Goal: Navigation & Orientation: Find specific page/section

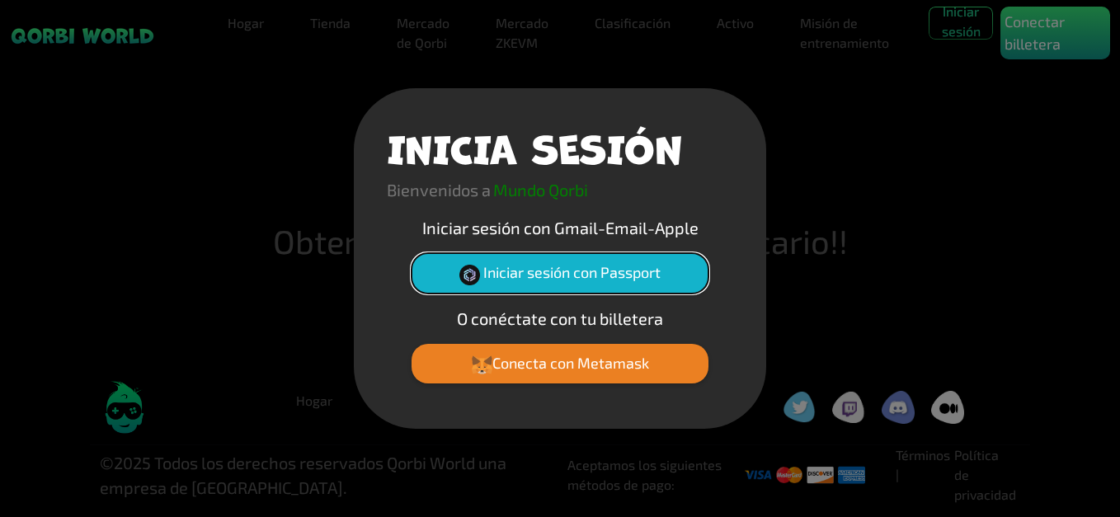
click at [575, 276] on font "Iniciar sesión con Passport" at bounding box center [571, 272] width 177 height 18
click at [619, 260] on button "Iniciar sesión con Passport" at bounding box center [560, 273] width 297 height 40
drag, startPoint x: 583, startPoint y: 275, endPoint x: 636, endPoint y: 277, distance: 52.8
click at [582, 274] on font "Iniciar sesión con Passport" at bounding box center [571, 272] width 177 height 18
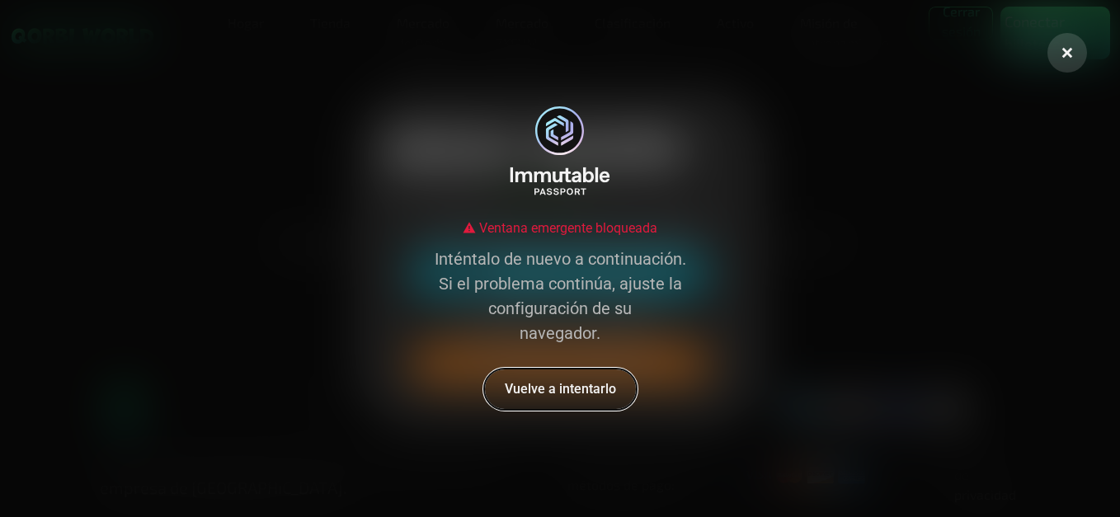
click at [599, 373] on button "Vuelve a intentarlo" at bounding box center [560, 389] width 154 height 43
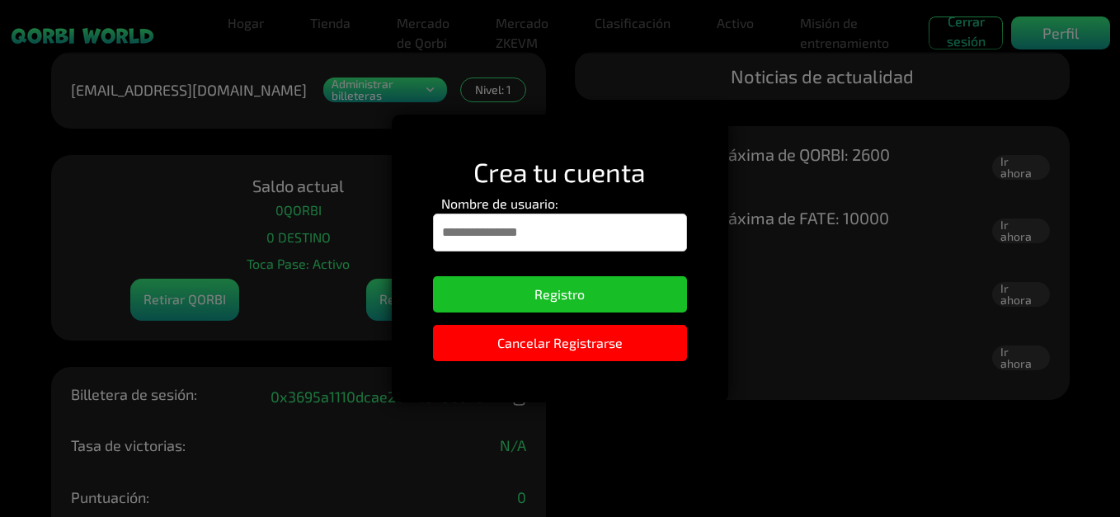
drag, startPoint x: 475, startPoint y: 228, endPoint x: 500, endPoint y: 230, distance: 24.8
click at [475, 228] on input "Nombre de usuario:" at bounding box center [559, 233] width 253 height 38
click at [494, 234] on input "Nombre de usuario:" at bounding box center [559, 233] width 253 height 38
click at [471, 228] on input "Nombre de usuario:" at bounding box center [559, 233] width 253 height 38
drag, startPoint x: 631, startPoint y: 233, endPoint x: 738, endPoint y: 260, distance: 110.4
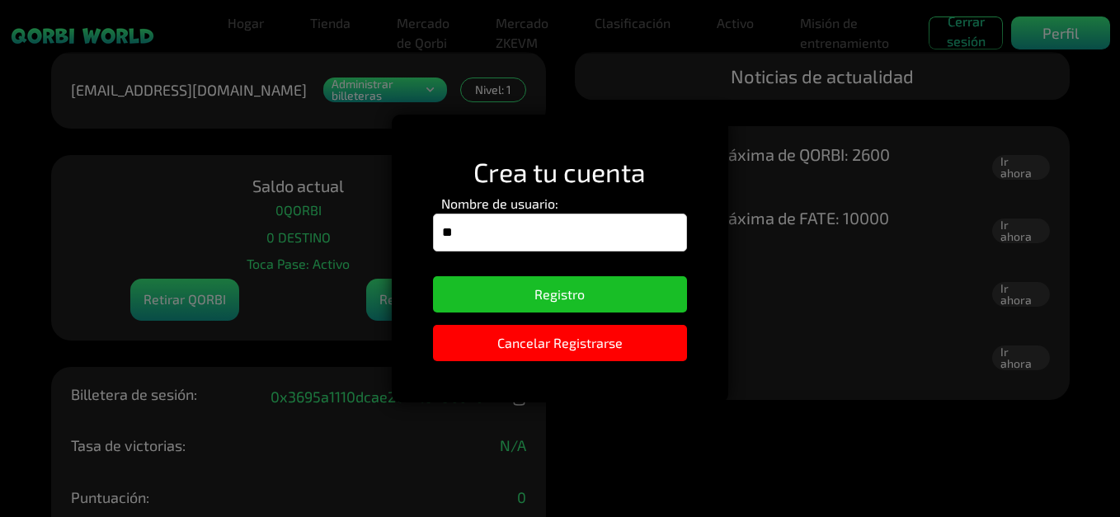
click at [632, 233] on input "**" at bounding box center [559, 233] width 253 height 38
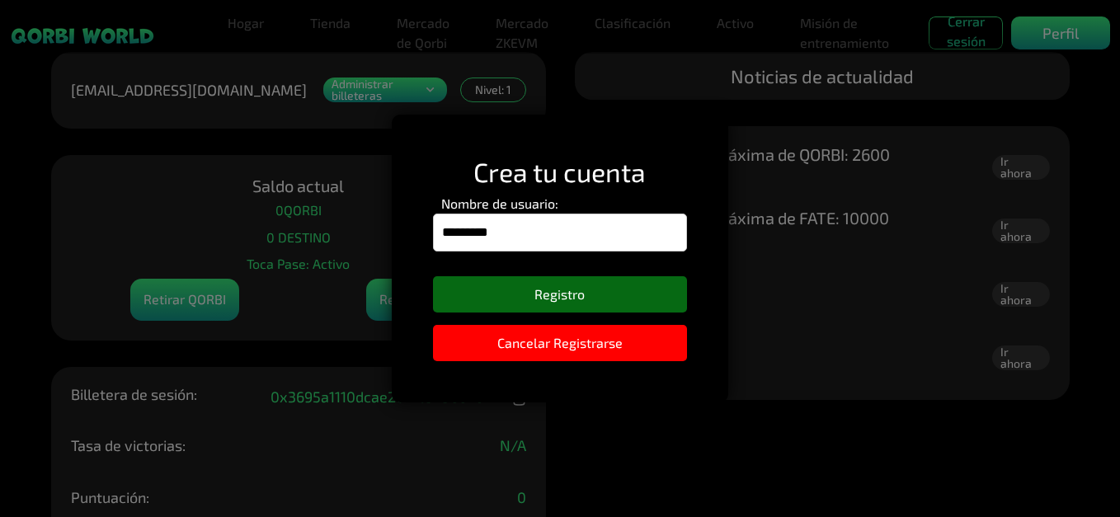
type input "*********"
click at [579, 296] on button "Registro" at bounding box center [559, 294] width 253 height 36
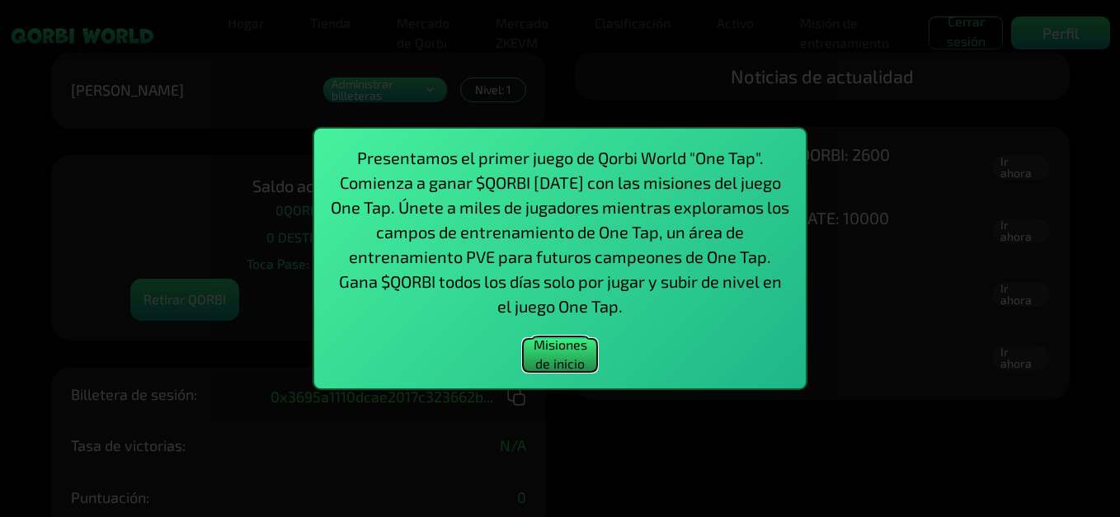
click at [569, 348] on button "Misiones de inicio" at bounding box center [560, 355] width 74 height 33
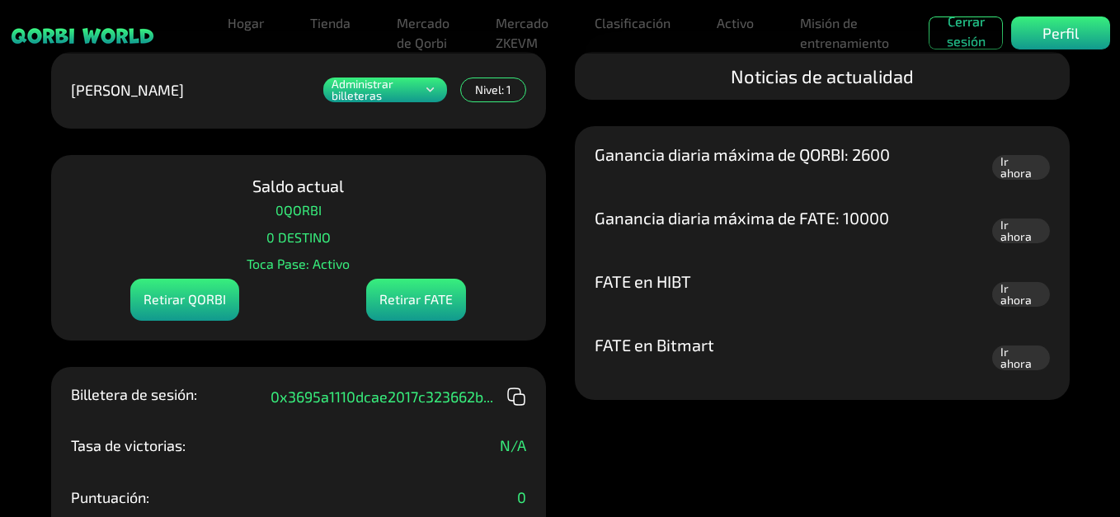
click at [427, 91] on icon at bounding box center [430, 90] width 16 height 20
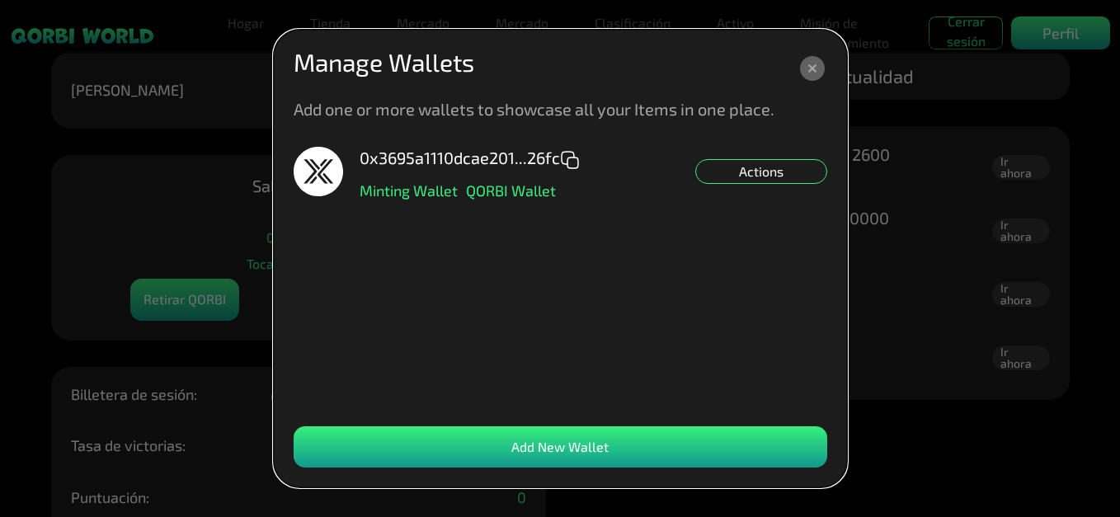
click at [813, 68] on icon at bounding box center [812, 68] width 8 height 8
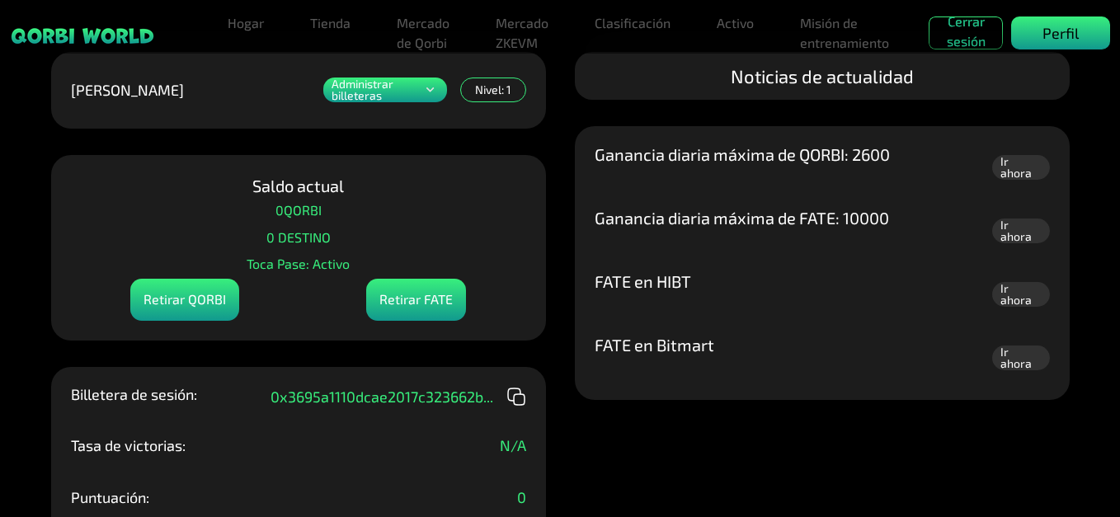
click at [1058, 27] on p "Perfil" at bounding box center [1060, 33] width 36 height 22
click at [1050, 39] on p "Perfil" at bounding box center [1060, 33] width 36 height 22
click at [840, 31] on link "Misión de entrenamiento" at bounding box center [844, 33] width 102 height 53
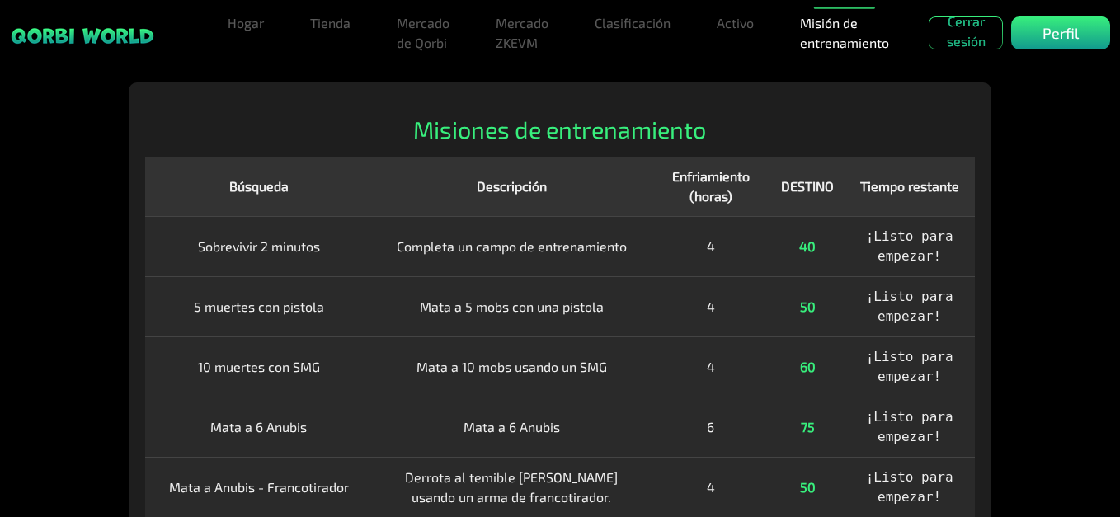
click at [911, 247] on span "¡Listo para empezar!" at bounding box center [909, 245] width 87 height 35
click at [777, 239] on td "40" at bounding box center [807, 246] width 73 height 60
click at [738, 26] on link "Activo" at bounding box center [735, 23] width 50 height 33
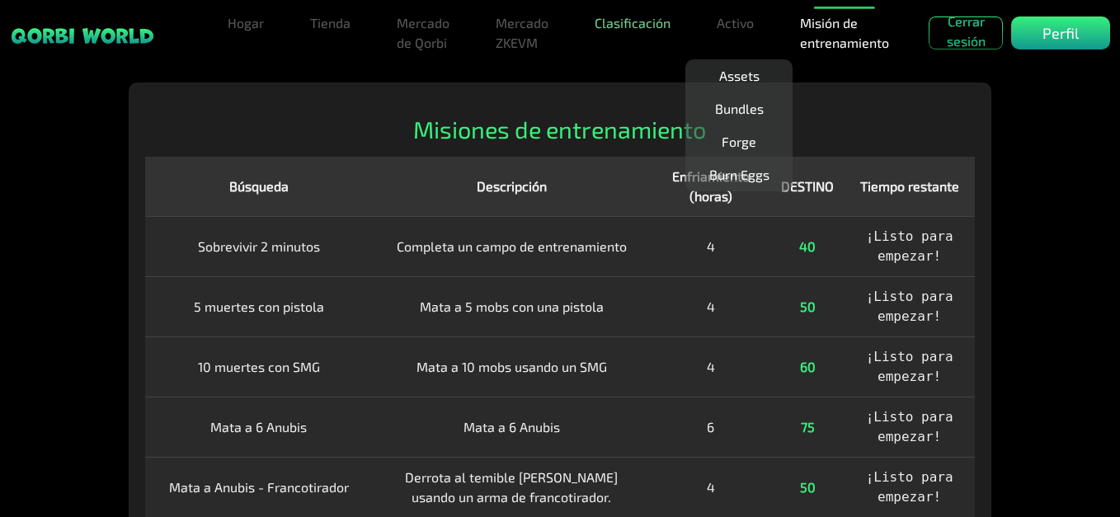
click at [626, 26] on link "Clasificación" at bounding box center [632, 23] width 89 height 33
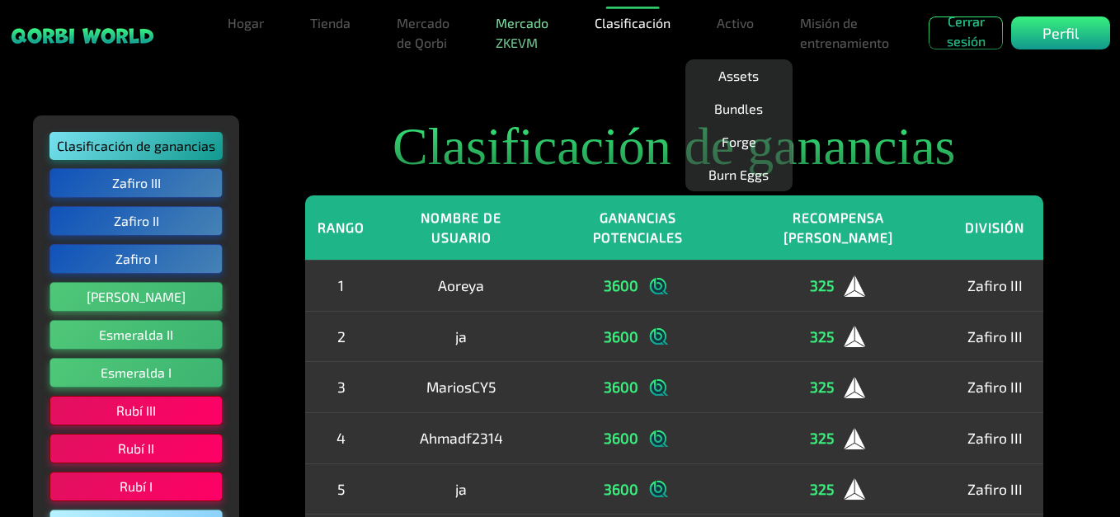
click at [506, 35] on link "Mercado ZKEVM" at bounding box center [522, 33] width 66 height 53
click at [508, 29] on link "Mercado ZKEVM" at bounding box center [522, 33] width 66 height 53
click at [332, 27] on link "Tienda" at bounding box center [330, 23] width 54 height 33
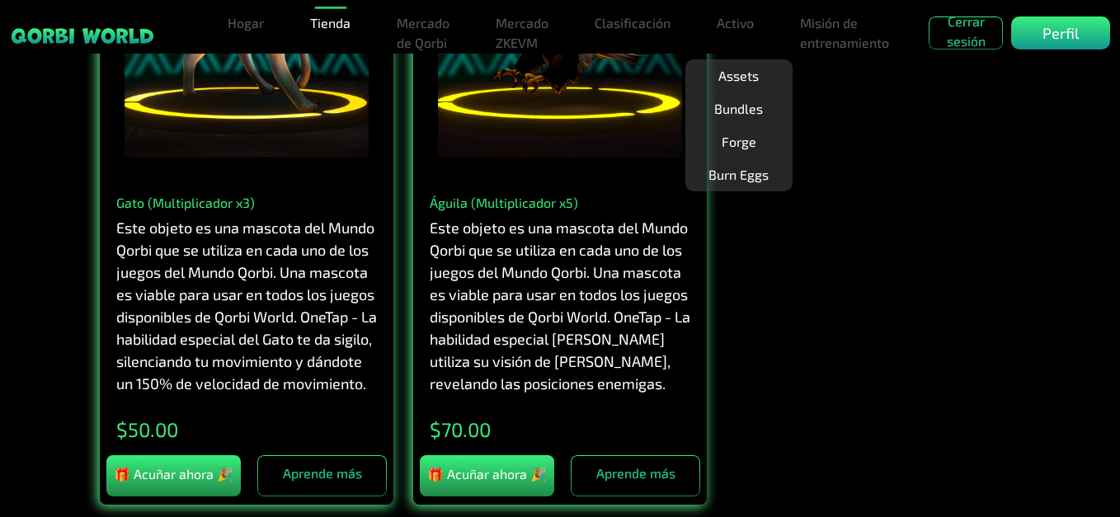
scroll to position [2804, 0]
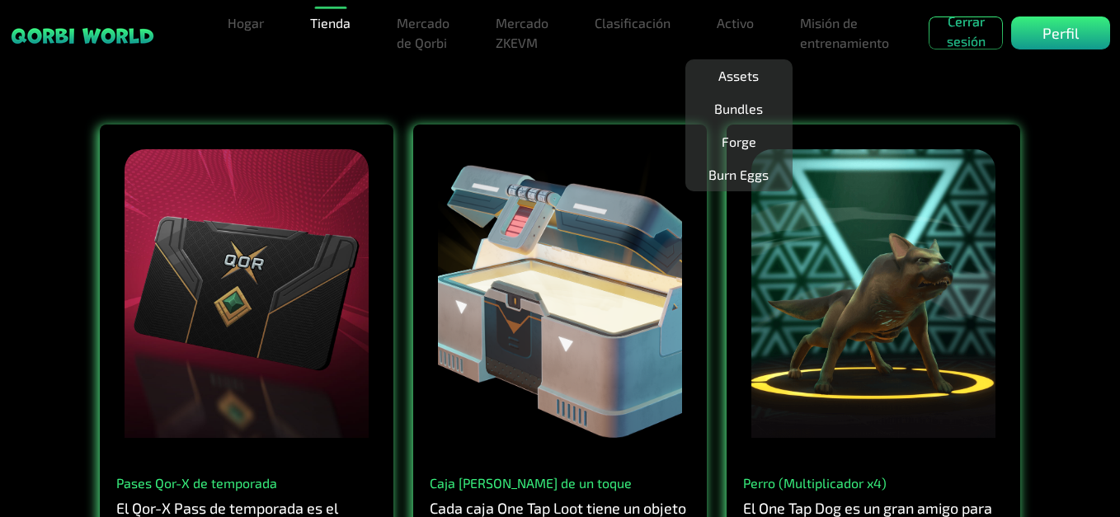
scroll to position [825, 0]
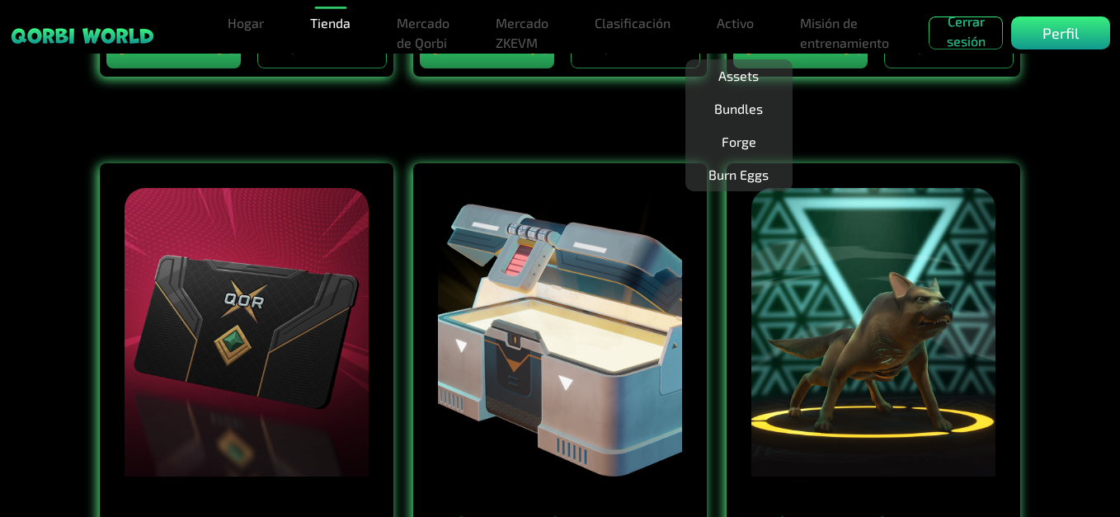
click at [630, 29] on link "Clasificación" at bounding box center [632, 23] width 89 height 33
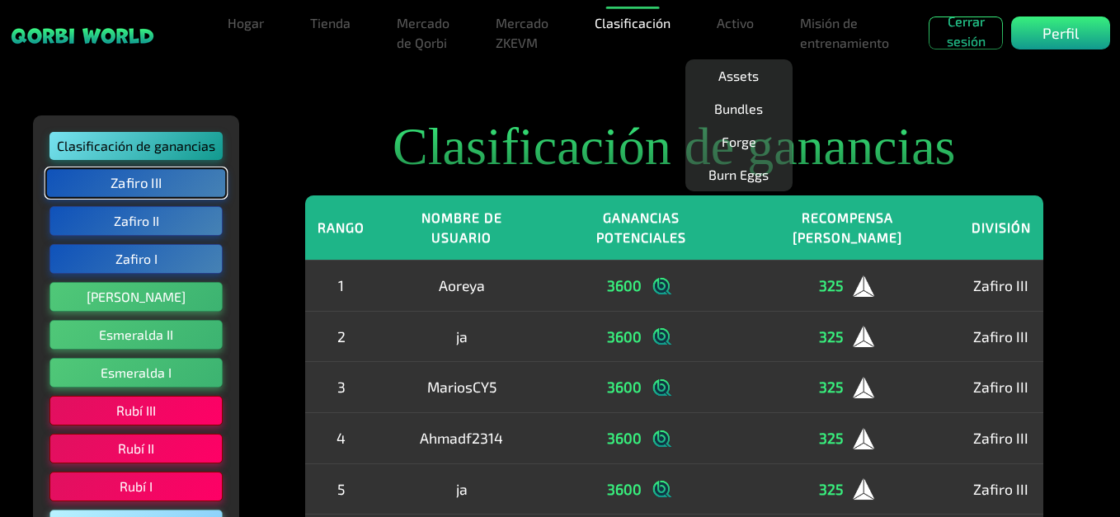
click at [164, 177] on button "Zafiro III" at bounding box center [136, 182] width 182 height 31
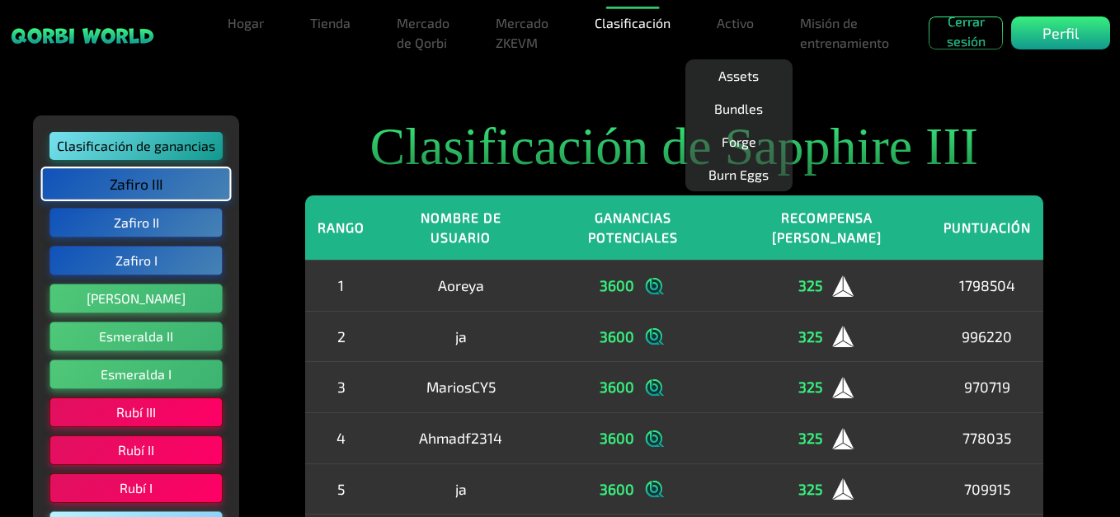
click at [1084, 26] on div "Perfil" at bounding box center [1060, 32] width 99 height 33
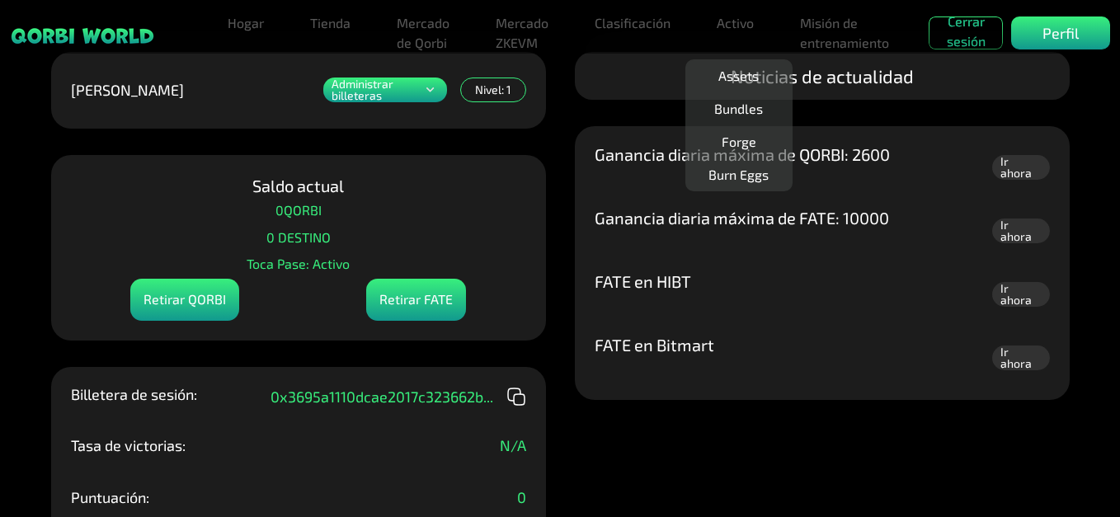
click at [437, 88] on icon at bounding box center [430, 90] width 16 height 20
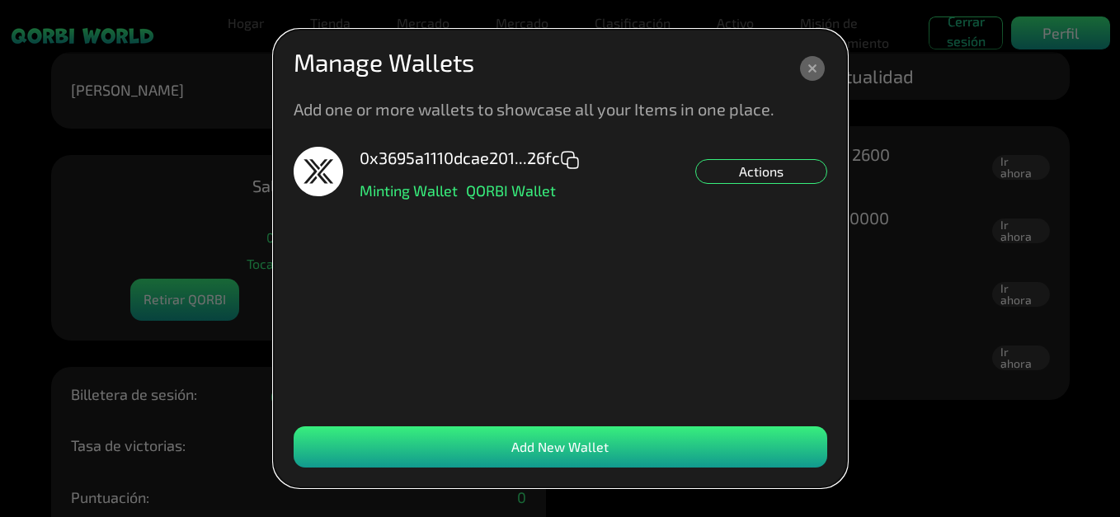
click at [809, 60] on icon at bounding box center [812, 68] width 25 height 25
